Goal: Find specific page/section: Find specific page/section

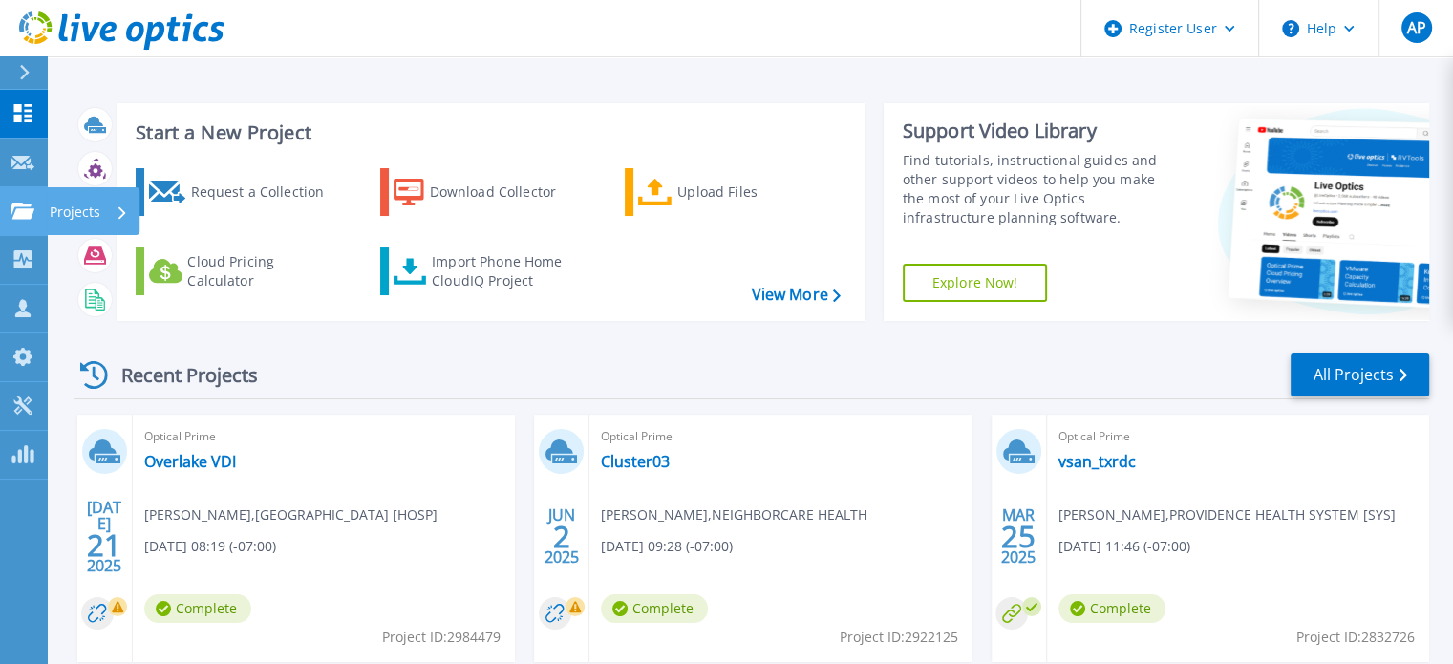
click at [30, 217] on icon at bounding box center [22, 210] width 23 height 16
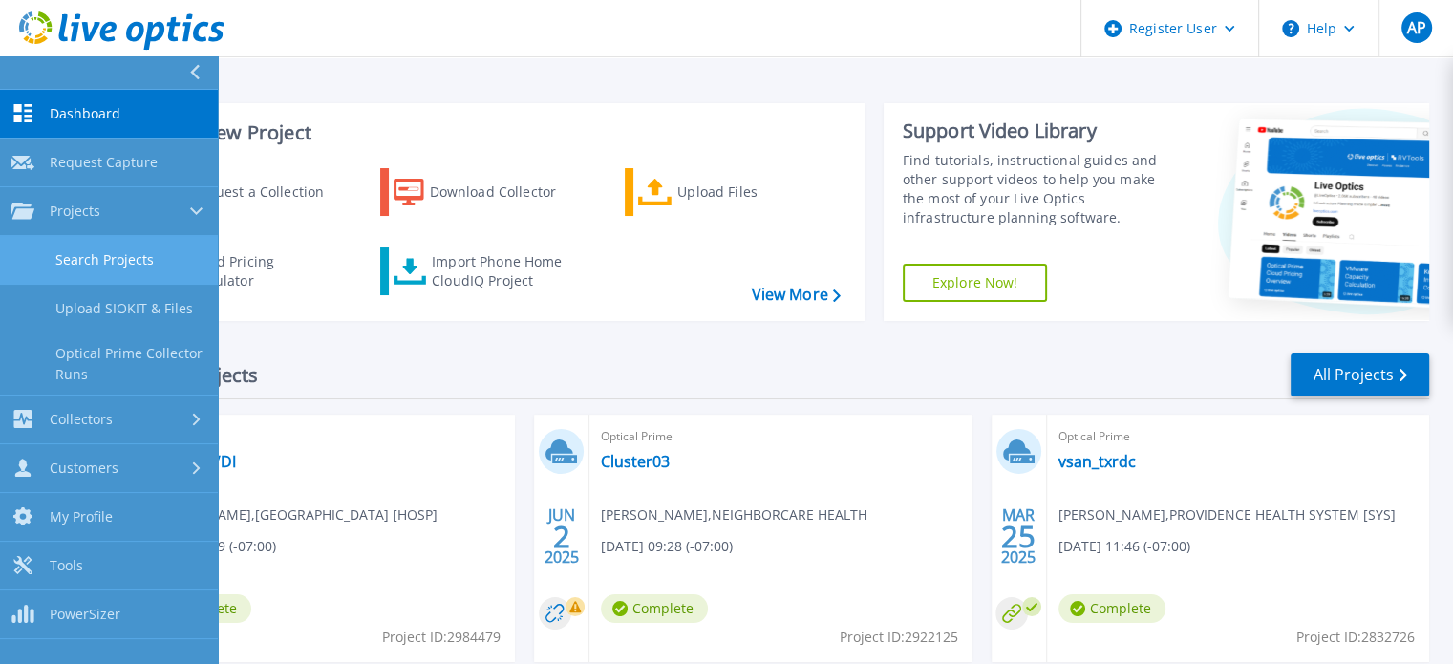
click at [170, 259] on link "Search Projects" at bounding box center [109, 260] width 218 height 49
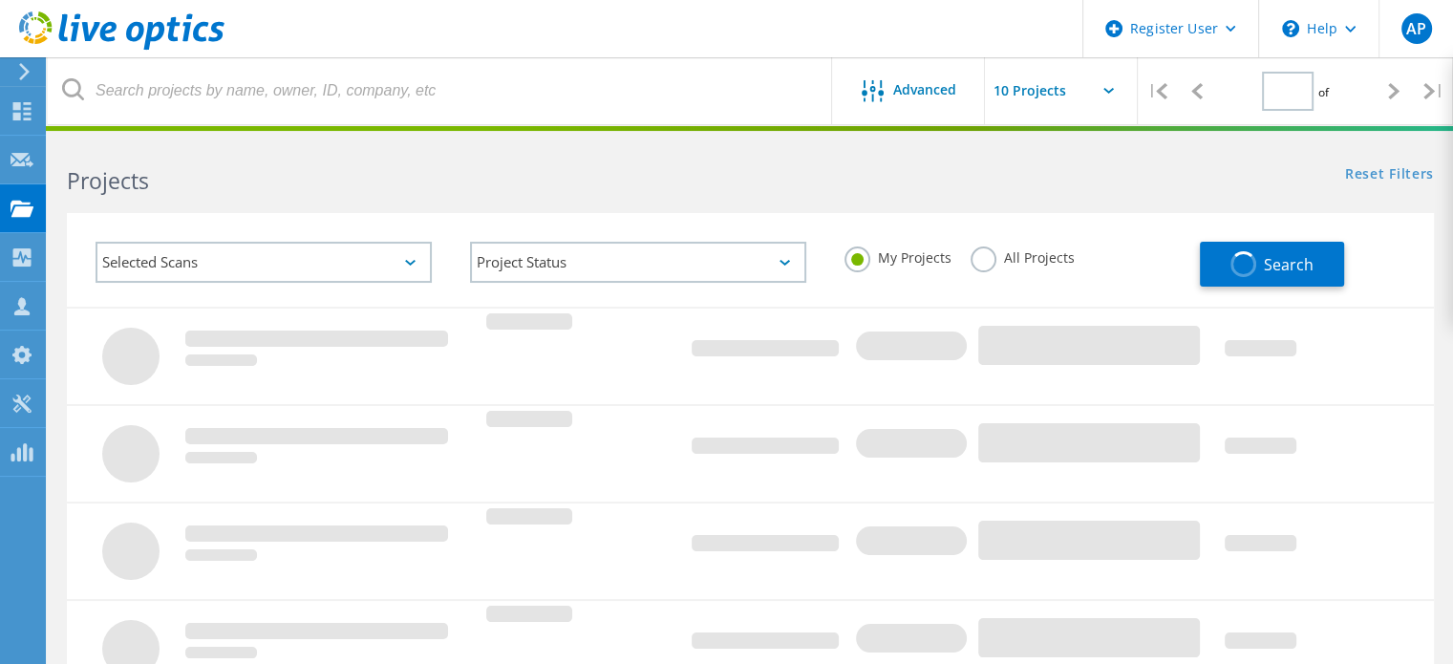
type input "1"
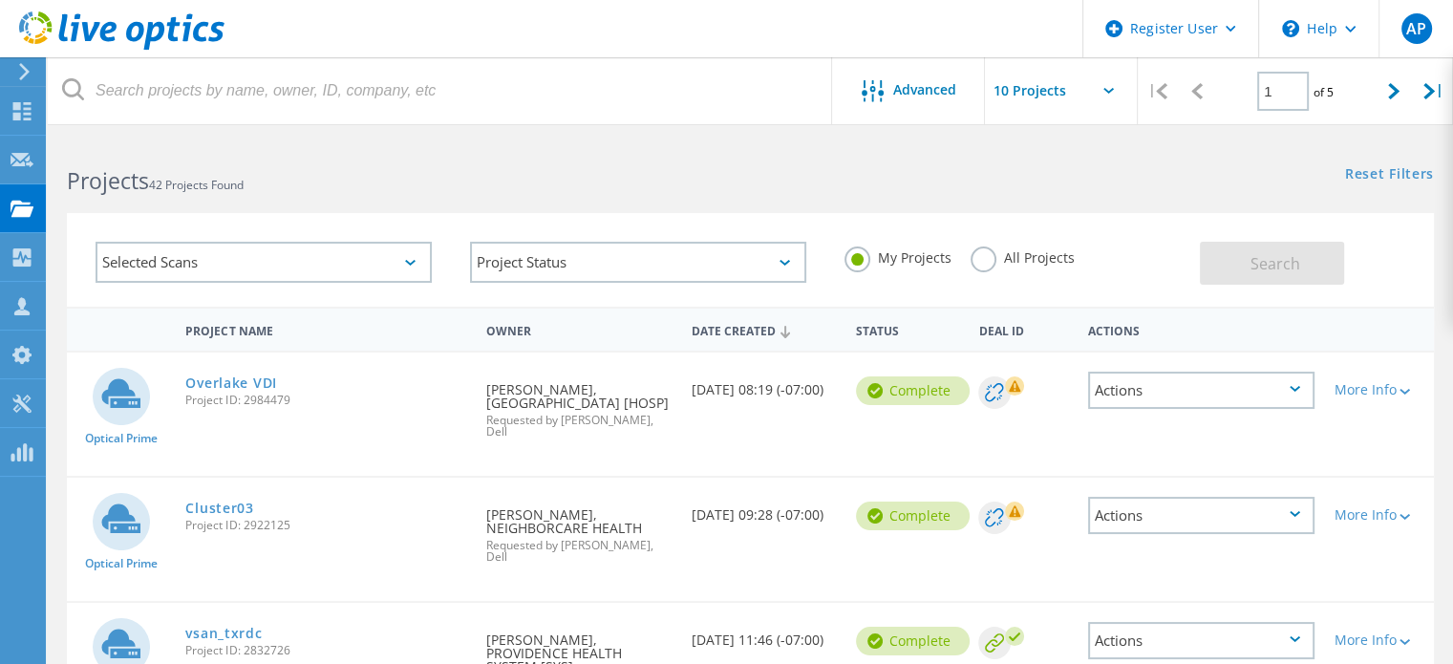
click at [1001, 248] on label "All Projects" at bounding box center [1022, 255] width 104 height 18
click at [0, 0] on input "All Projects" at bounding box center [0, 0] width 0 height 0
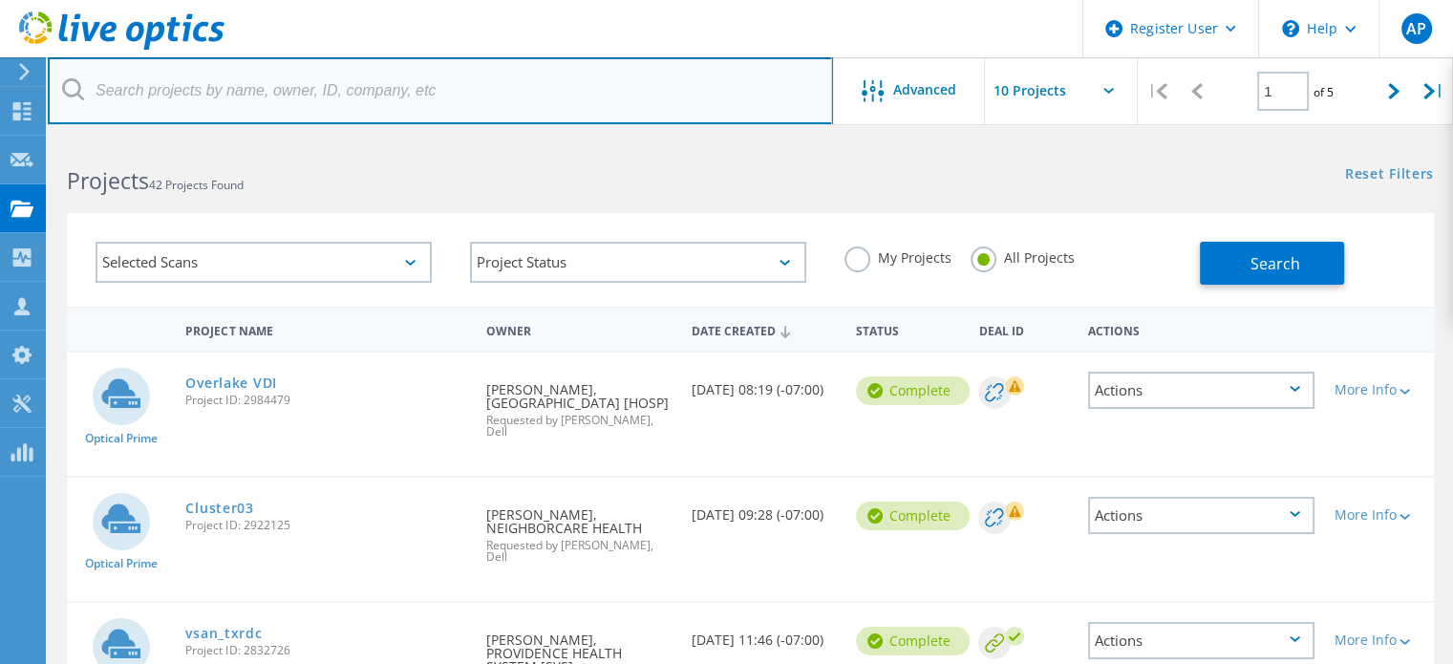
click at [427, 92] on input "text" at bounding box center [440, 90] width 785 height 67
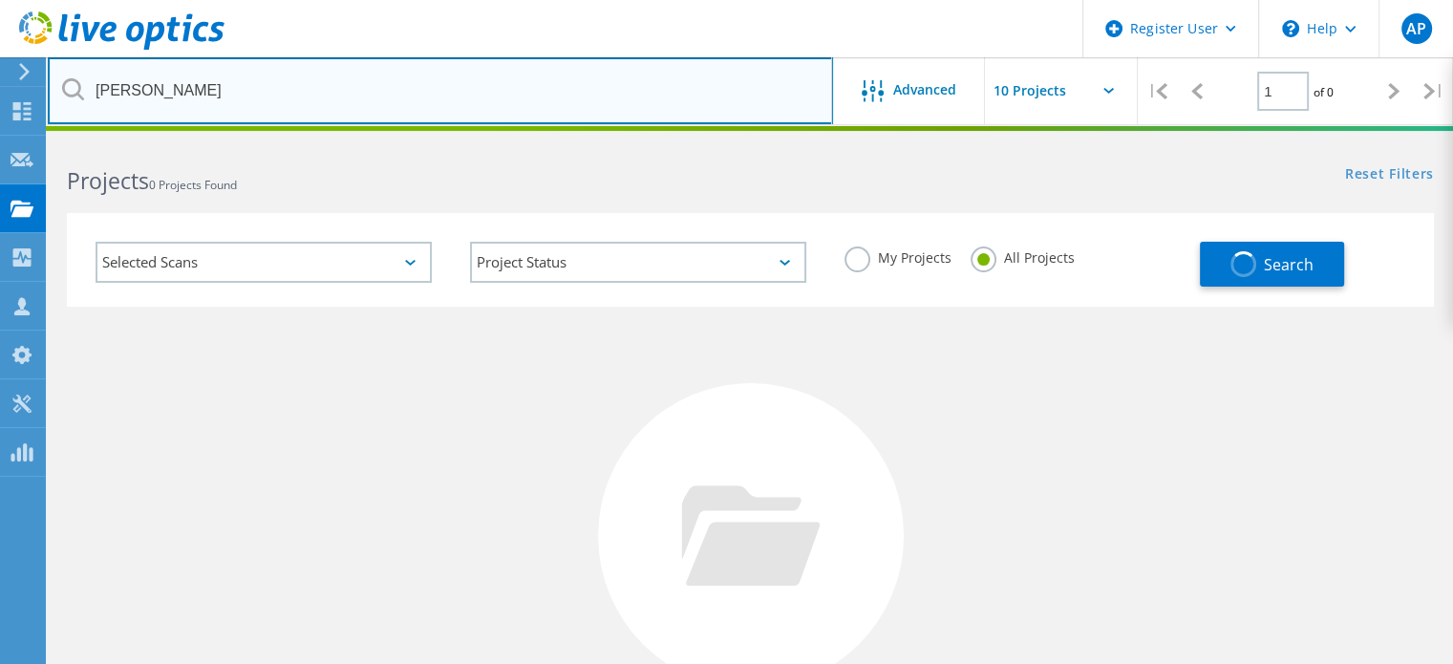
click at [359, 82] on input "jason worthen" at bounding box center [440, 90] width 785 height 67
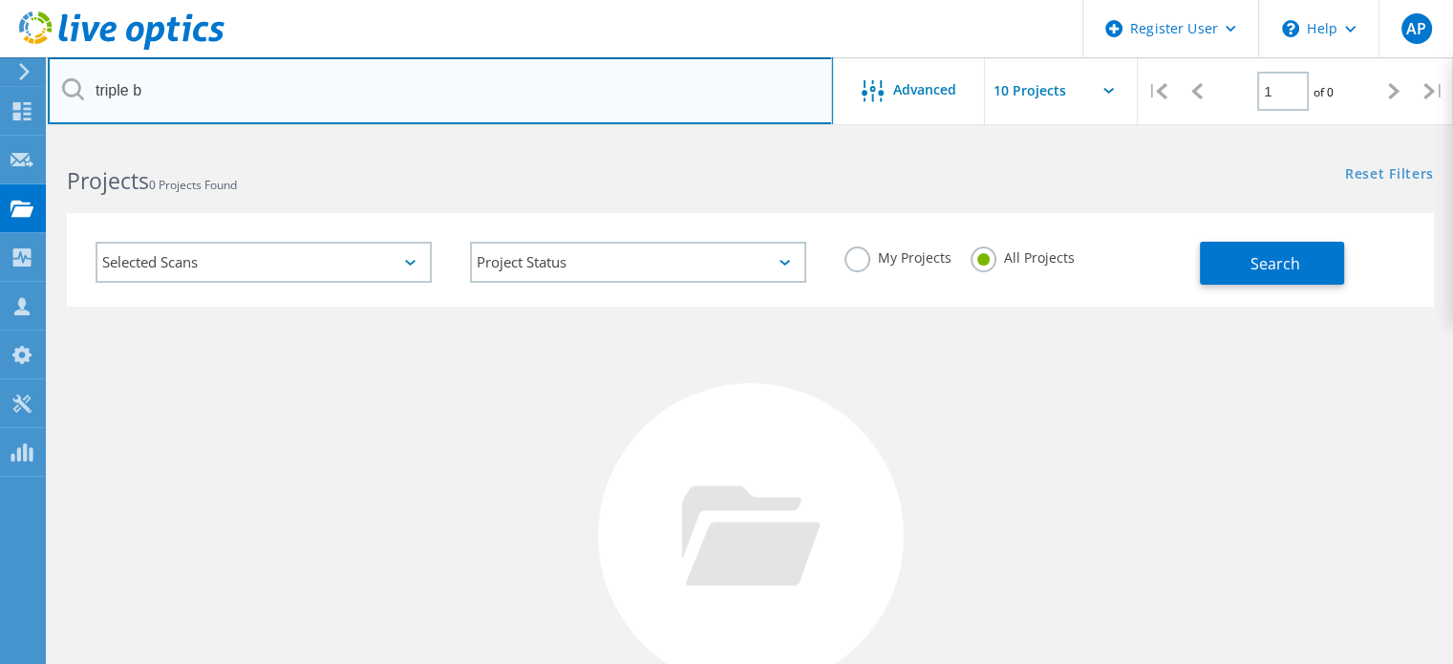
type input "triple b"
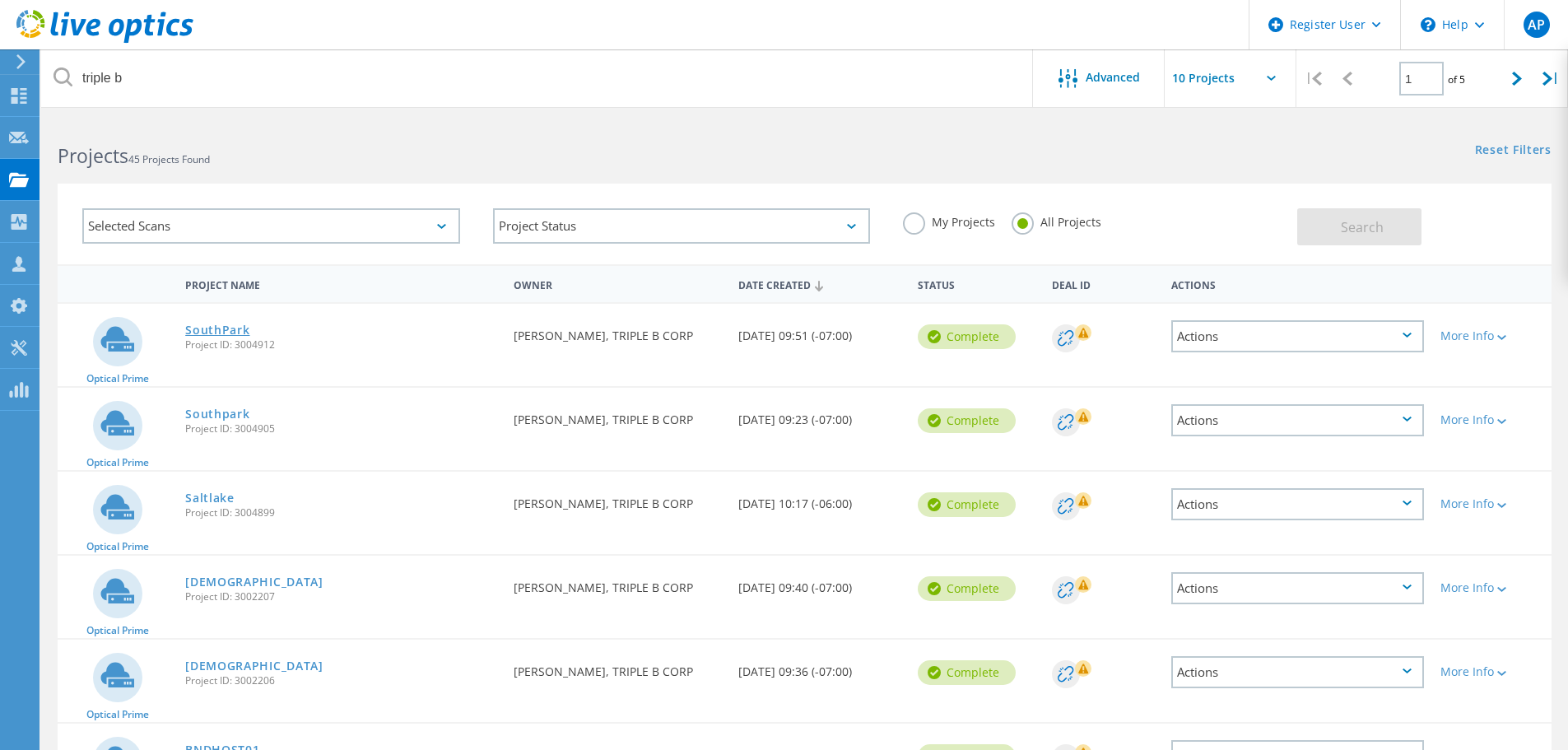
click at [231, 329] on link "SouthPark" at bounding box center [217, 329] width 64 height 11
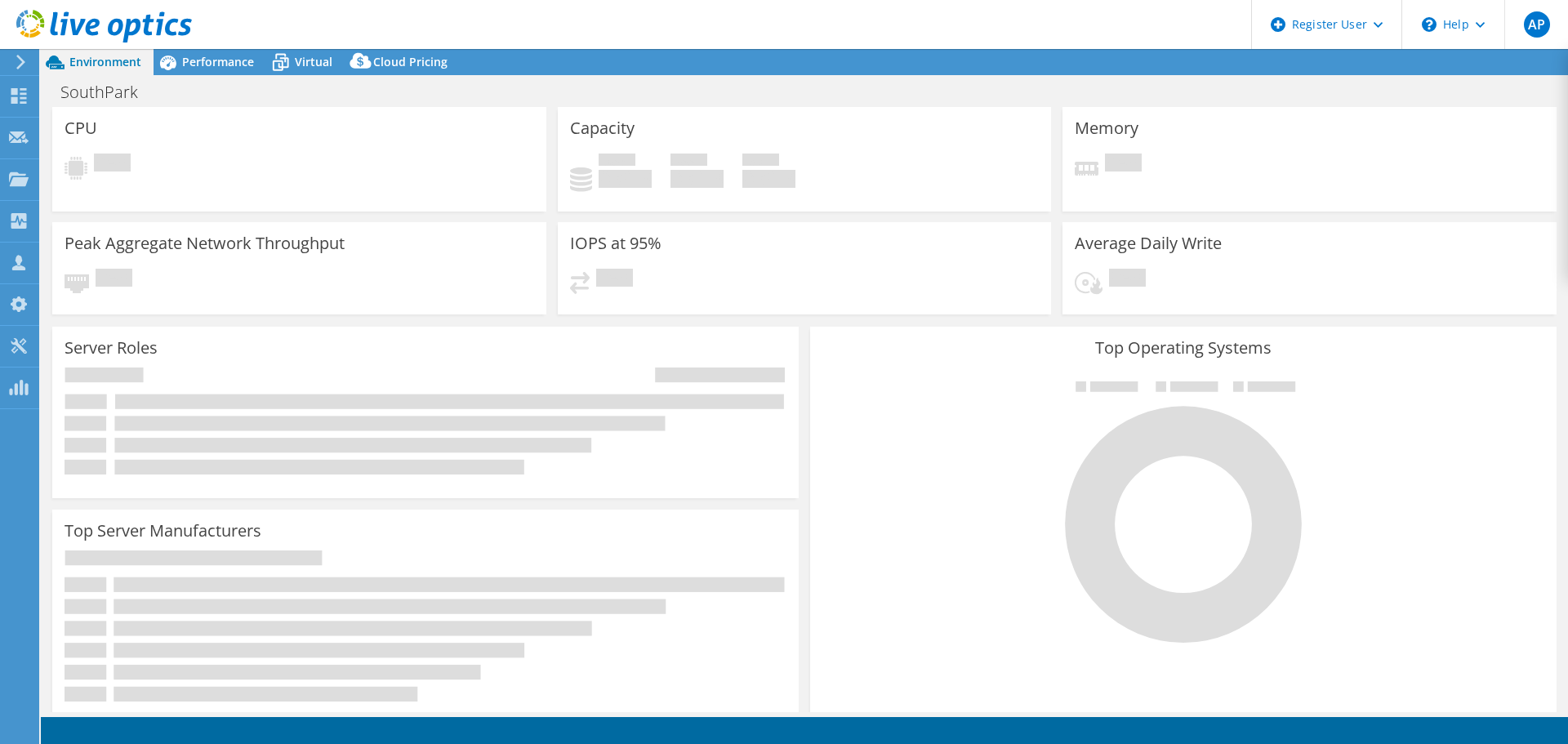
select select "USD"
